Goal: Transaction & Acquisition: Book appointment/travel/reservation

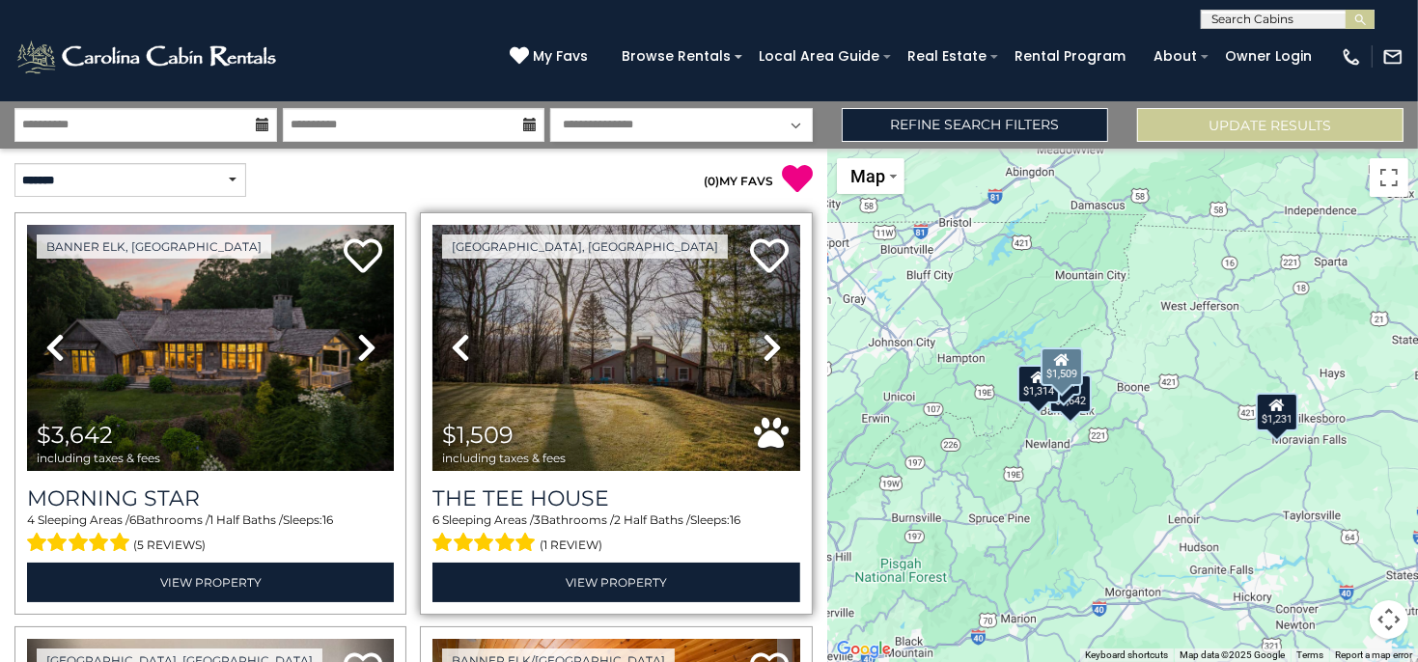
scroll to position [386, 0]
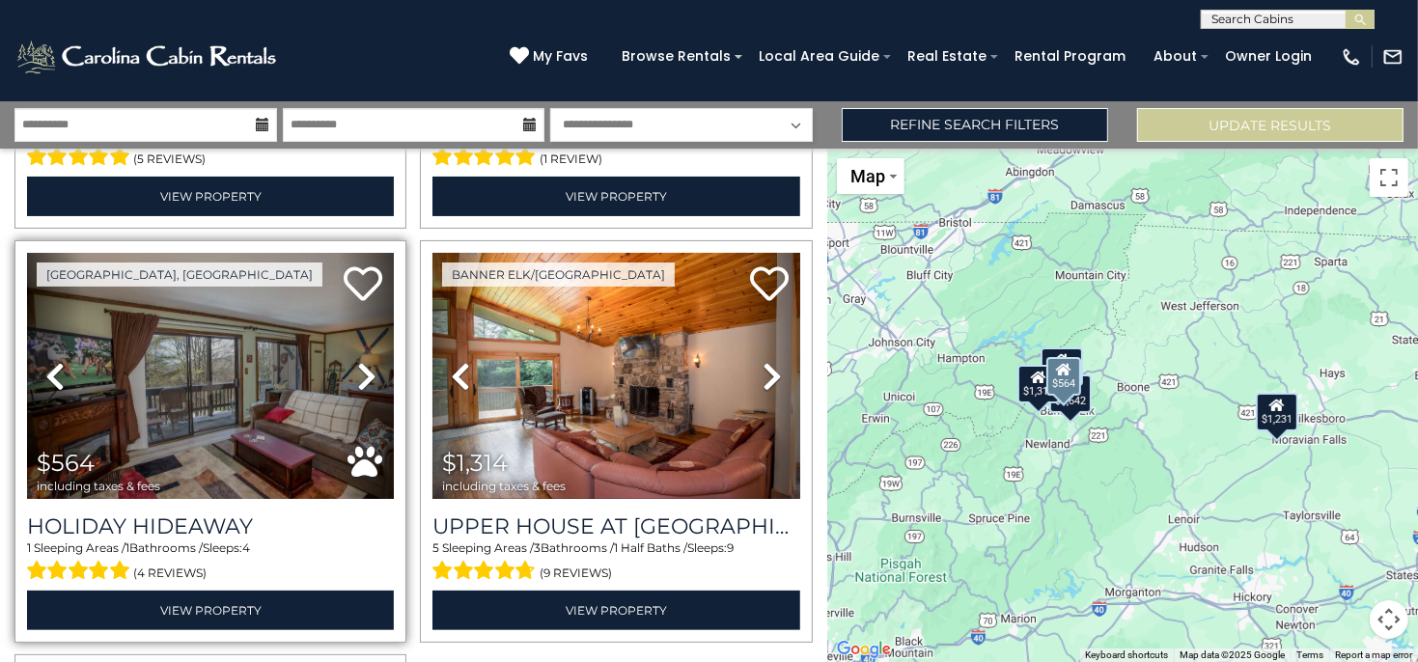
click at [357, 374] on icon at bounding box center [366, 376] width 19 height 31
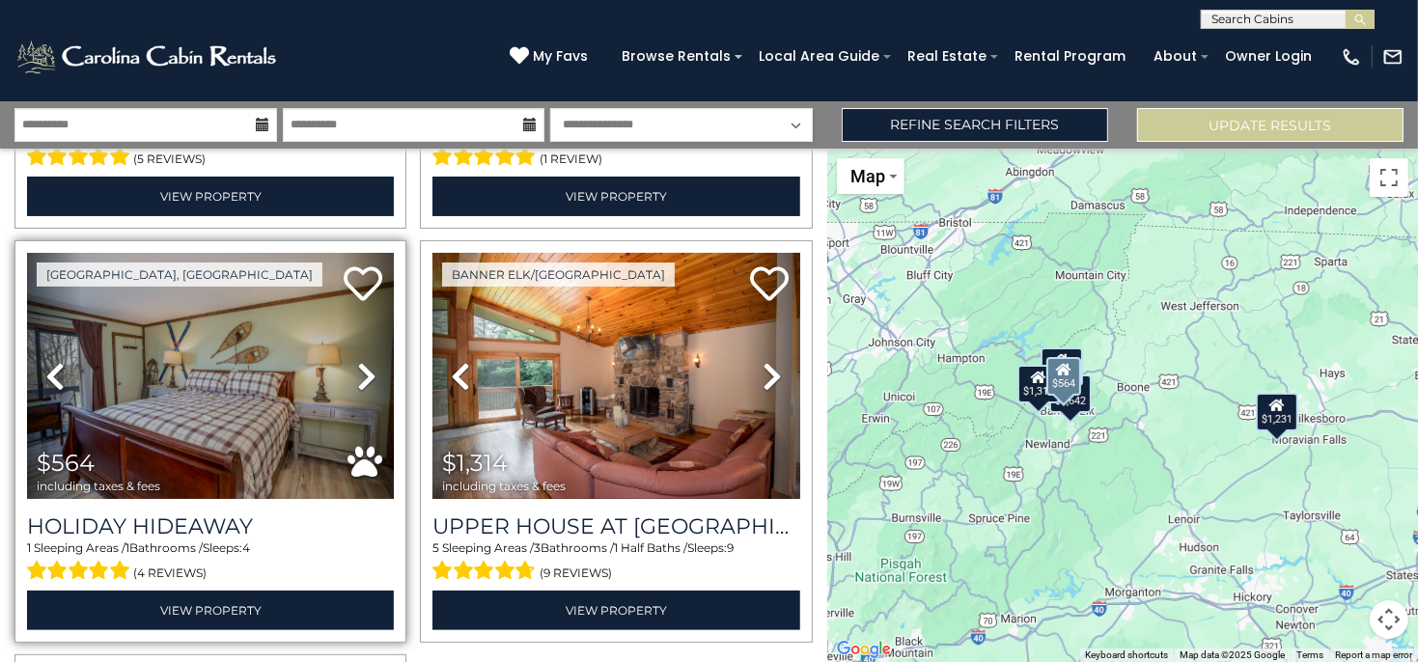
click at [357, 374] on icon at bounding box center [366, 376] width 19 height 31
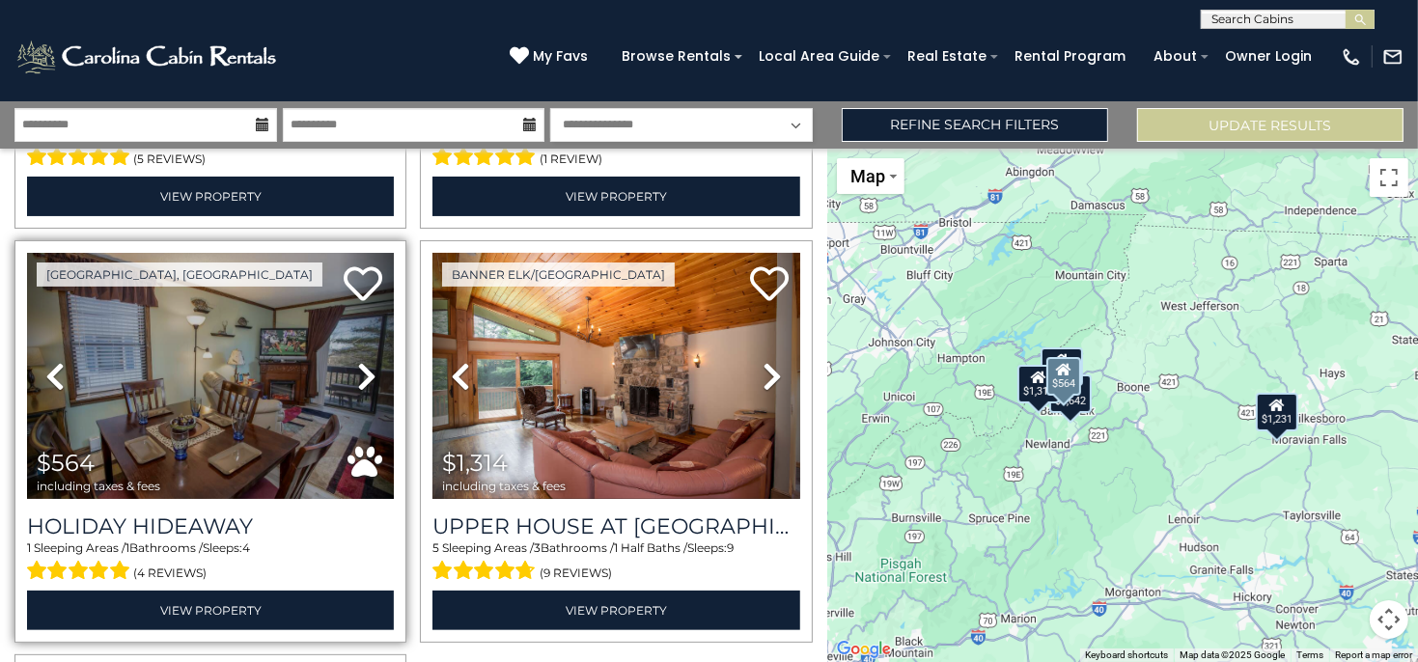
click at [357, 374] on icon at bounding box center [366, 376] width 19 height 31
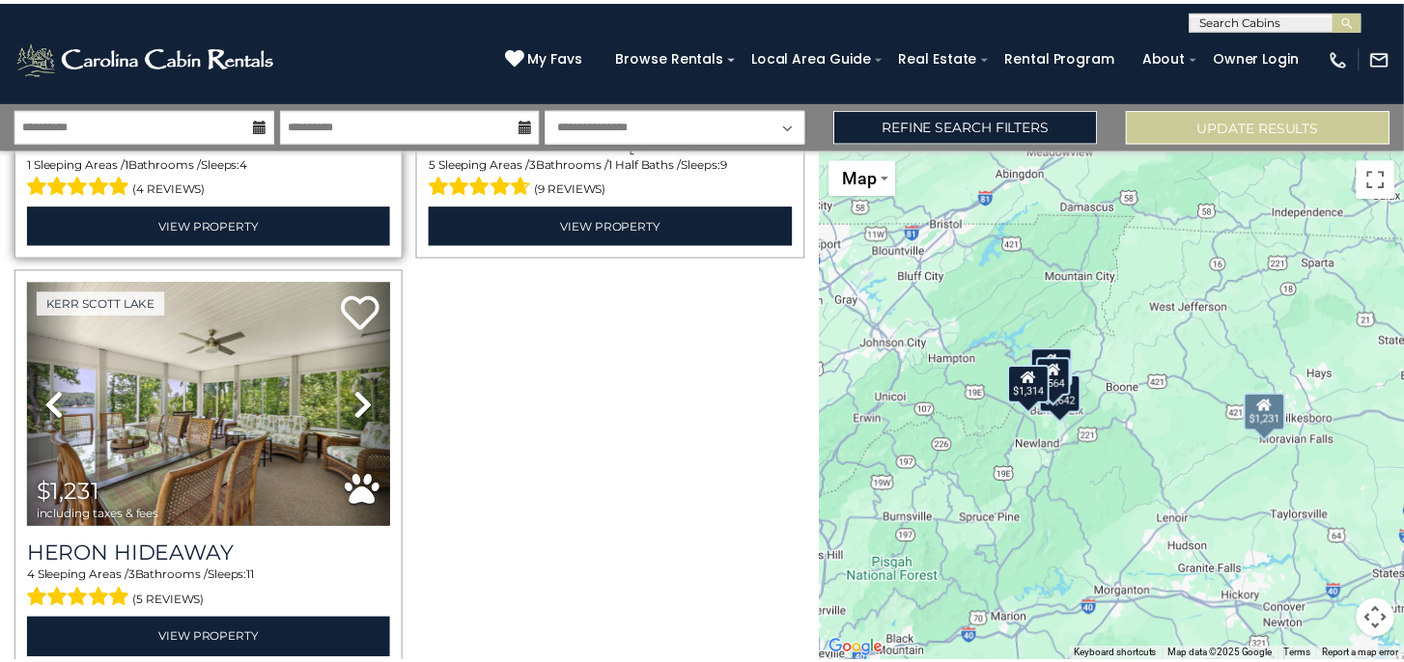
scroll to position [849, 0]
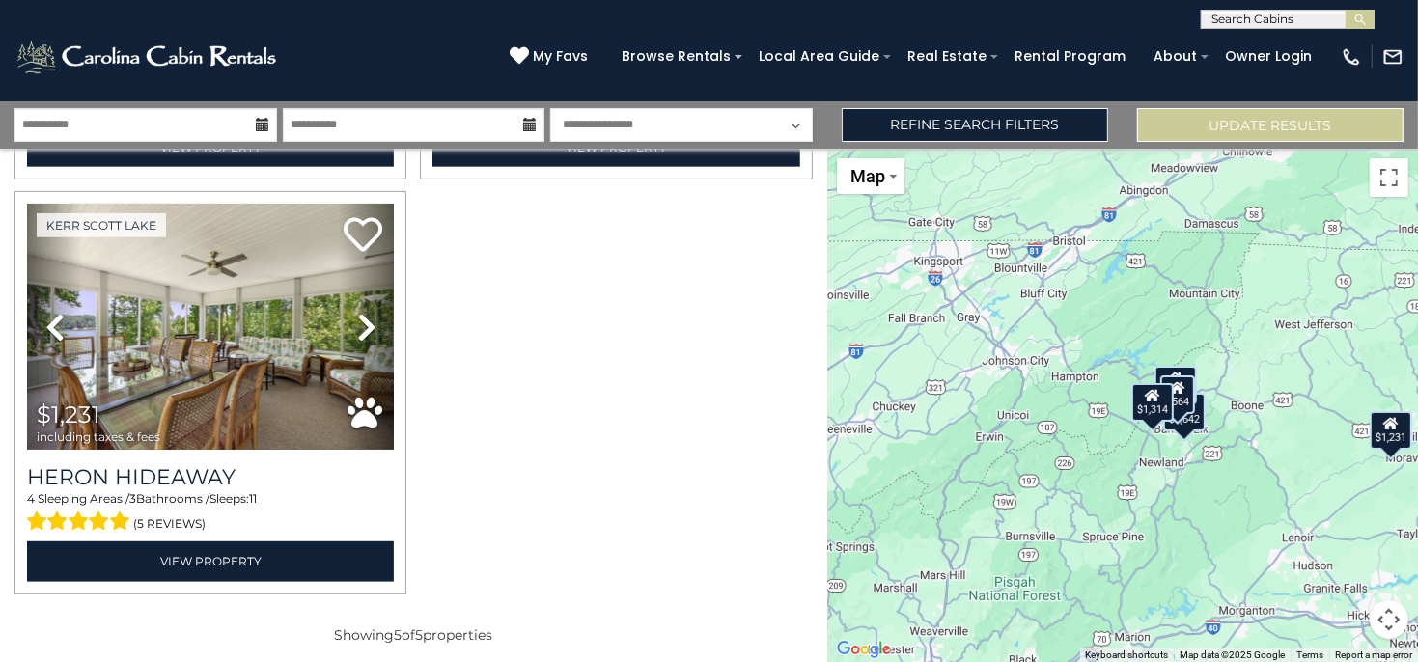
drag, startPoint x: 1181, startPoint y: 523, endPoint x: 1294, endPoint y: 540, distance: 115.1
click at [1294, 540] on div "$3,642 $1,509 $564 $1,314 $1,231" at bounding box center [1122, 406] width 591 height 514
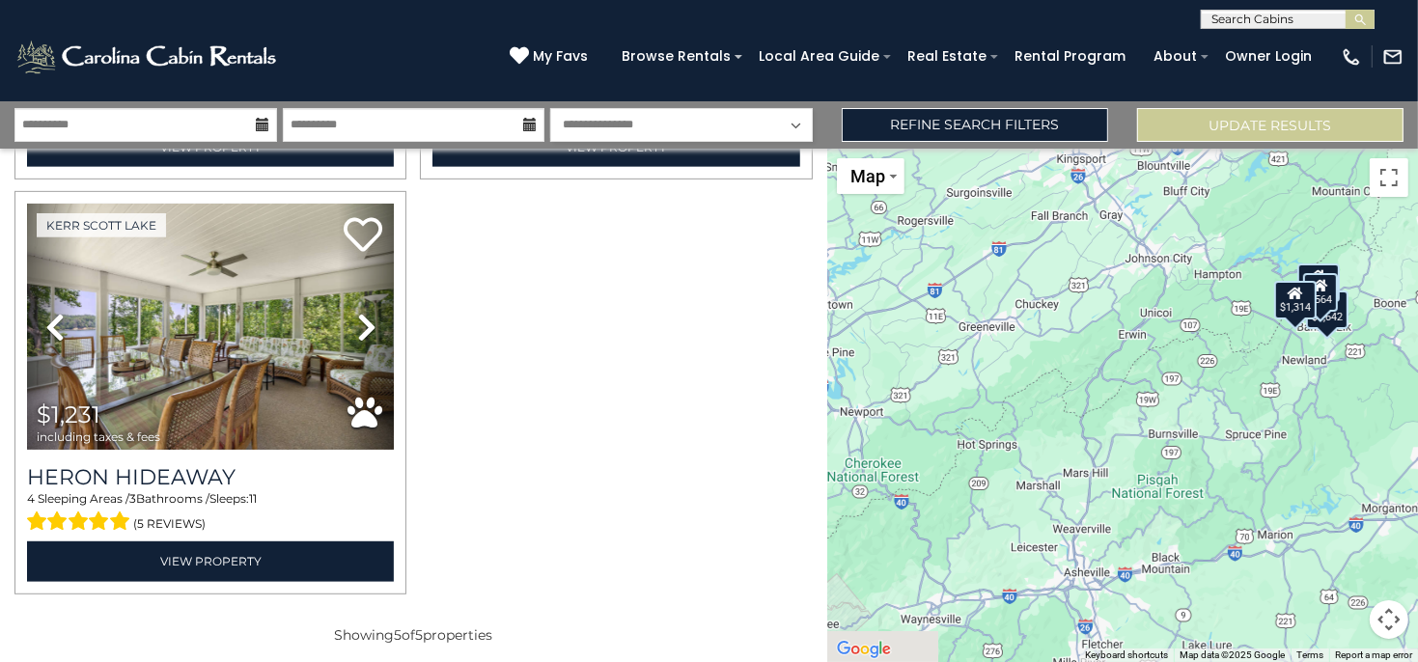
drag, startPoint x: 1237, startPoint y: 518, endPoint x: 1348, endPoint y: 458, distance: 126.6
click at [1348, 458] on div "$3,642 $1,509 $564 $1,314 $1,231" at bounding box center [1122, 406] width 591 height 514
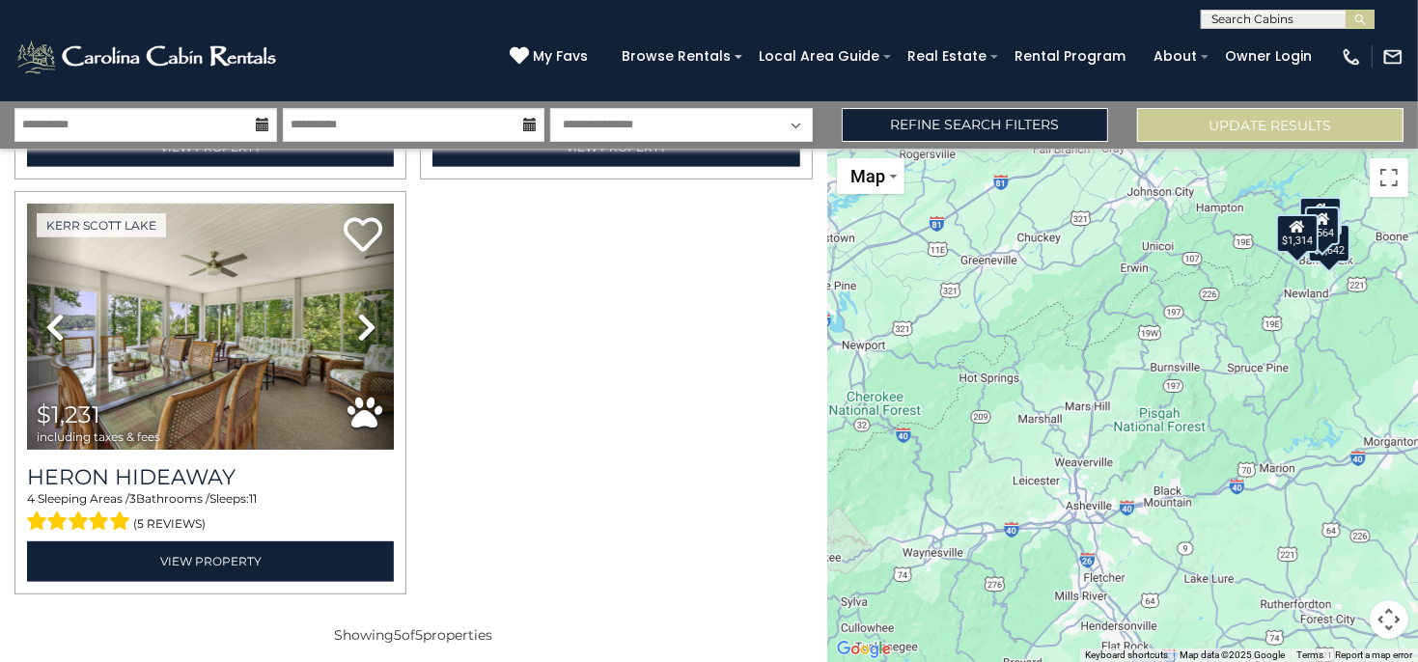
drag, startPoint x: 1050, startPoint y: 541, endPoint x: 1051, endPoint y: 470, distance: 70.5
click at [1051, 470] on div "$3,642 $1,509 $564 $1,314 $1,231" at bounding box center [1122, 406] width 591 height 514
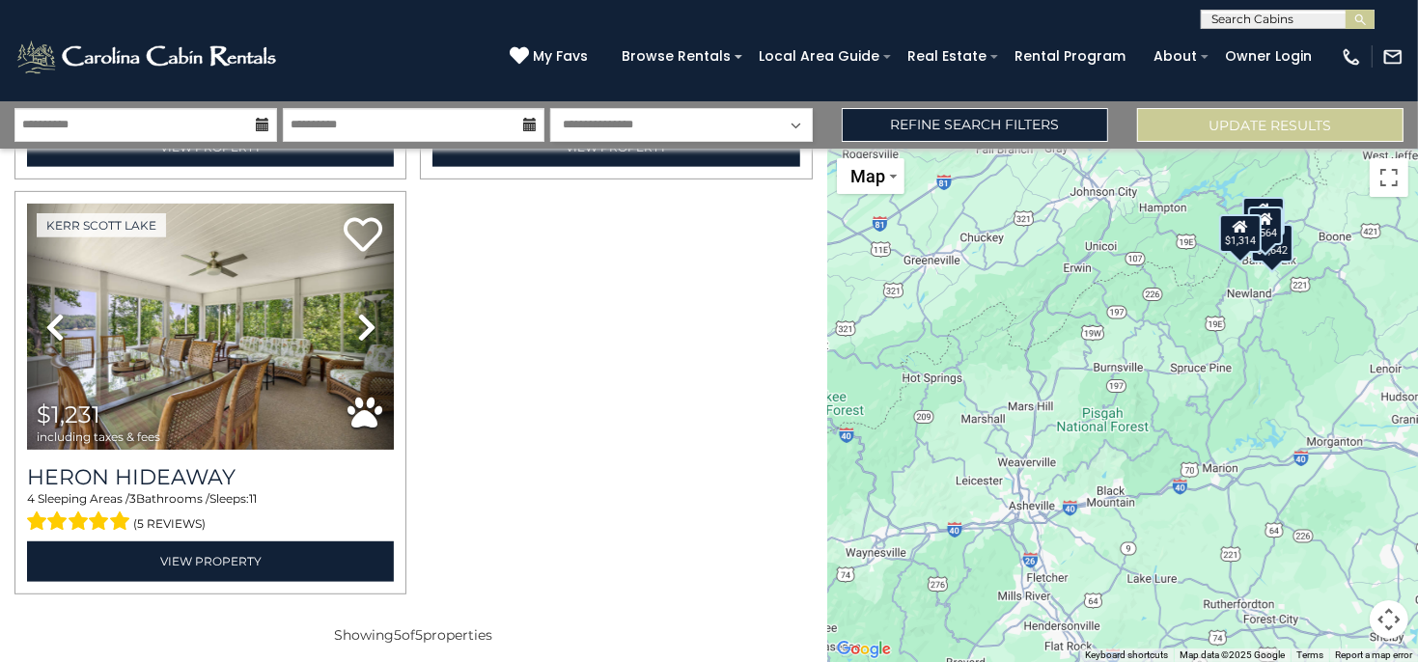
drag, startPoint x: 1266, startPoint y: 511, endPoint x: 1202, endPoint y: 511, distance: 64.7
click at [1207, 511] on div "$3,642 $1,509 $564 $1,314 $1,231" at bounding box center [1122, 406] width 591 height 514
click at [1063, 122] on link "Refine Search Filters" at bounding box center [975, 125] width 266 height 34
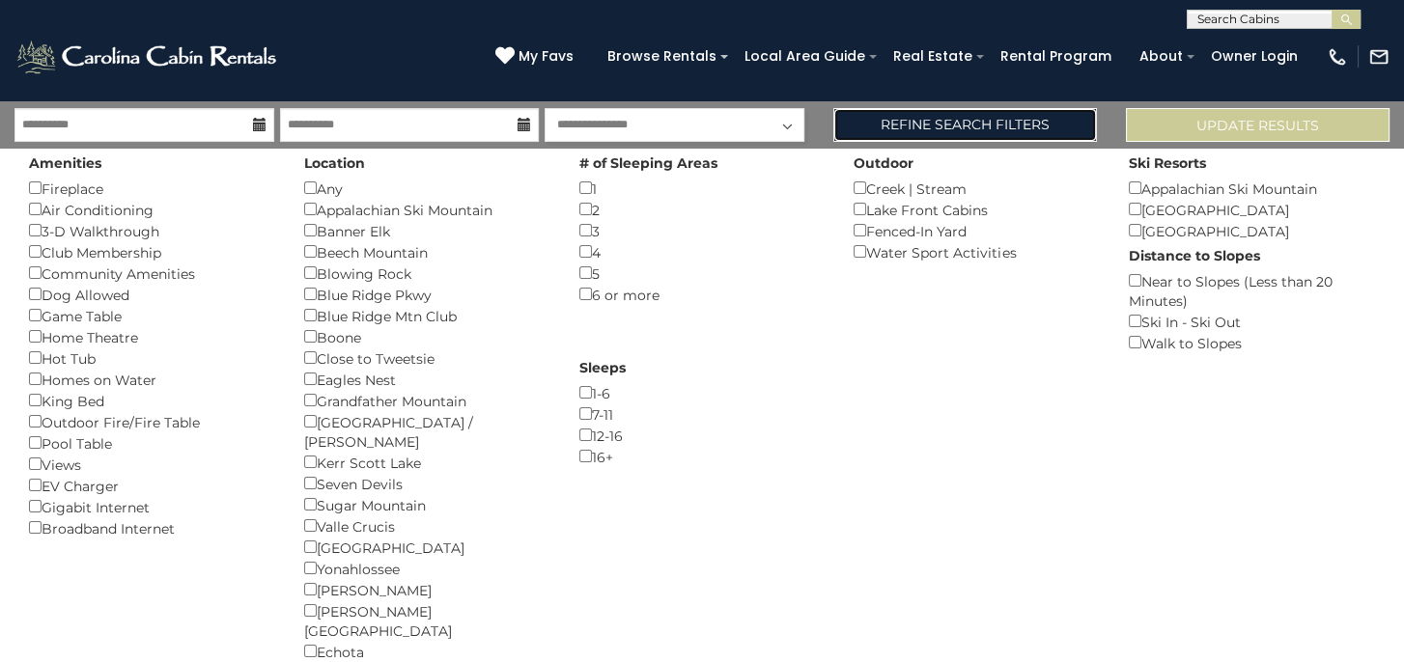
scroll to position [841, 0]
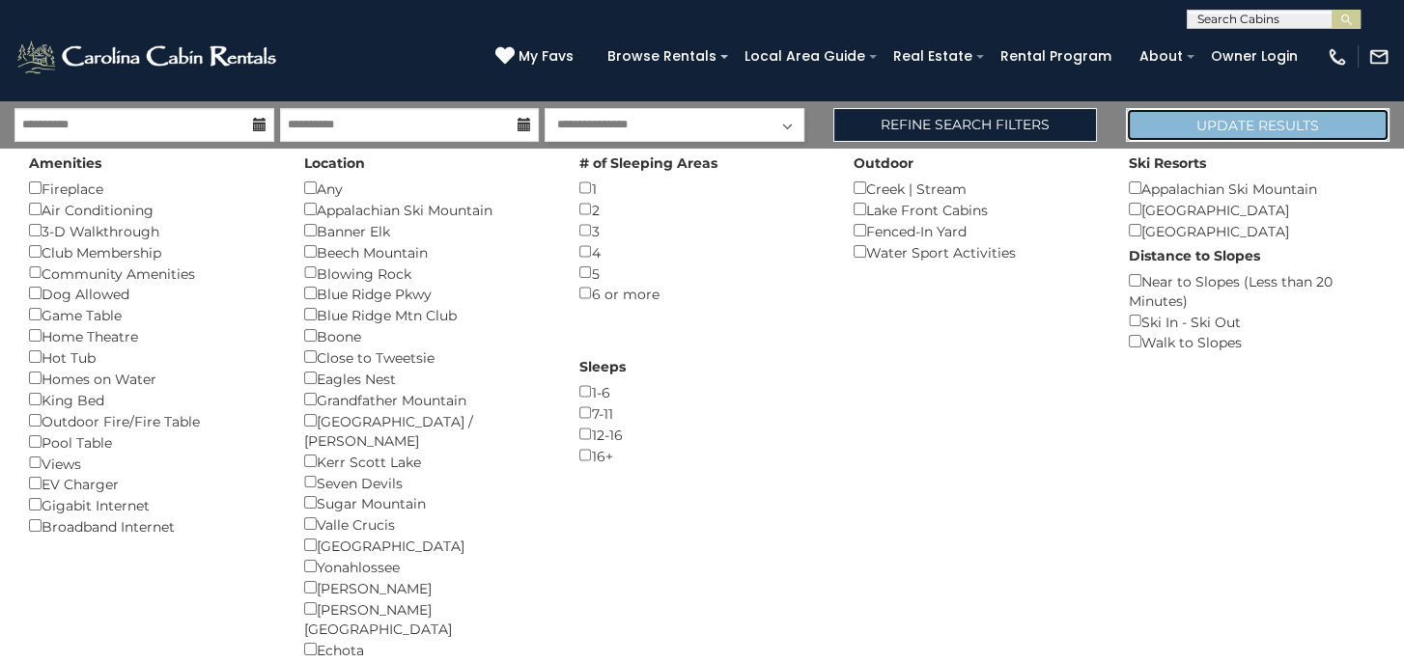
click at [1231, 125] on button "Update Results" at bounding box center [1258, 125] width 264 height 34
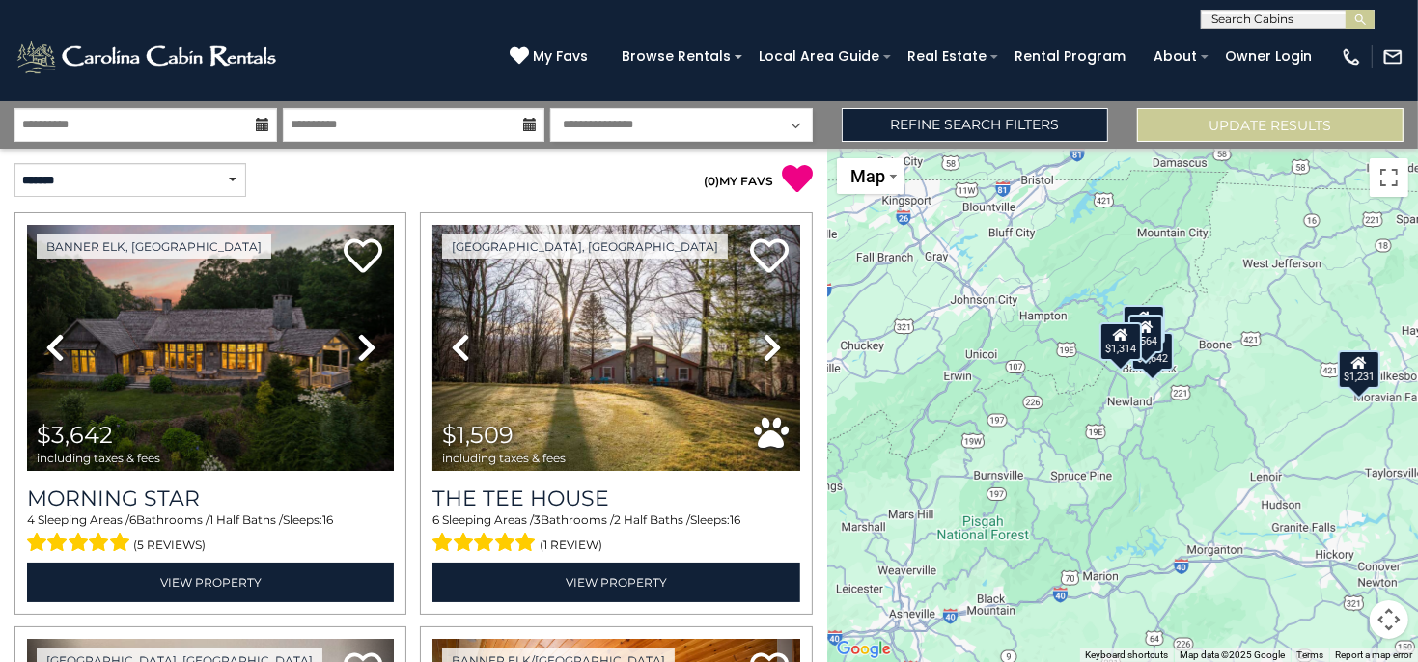
drag, startPoint x: 1000, startPoint y: 505, endPoint x: 1084, endPoint y: 462, distance: 94.1
click at [1084, 462] on div "$3,642 $1,509 $564 $1,314 $1,231" at bounding box center [1122, 406] width 591 height 514
